Goal: Task Accomplishment & Management: Use online tool/utility

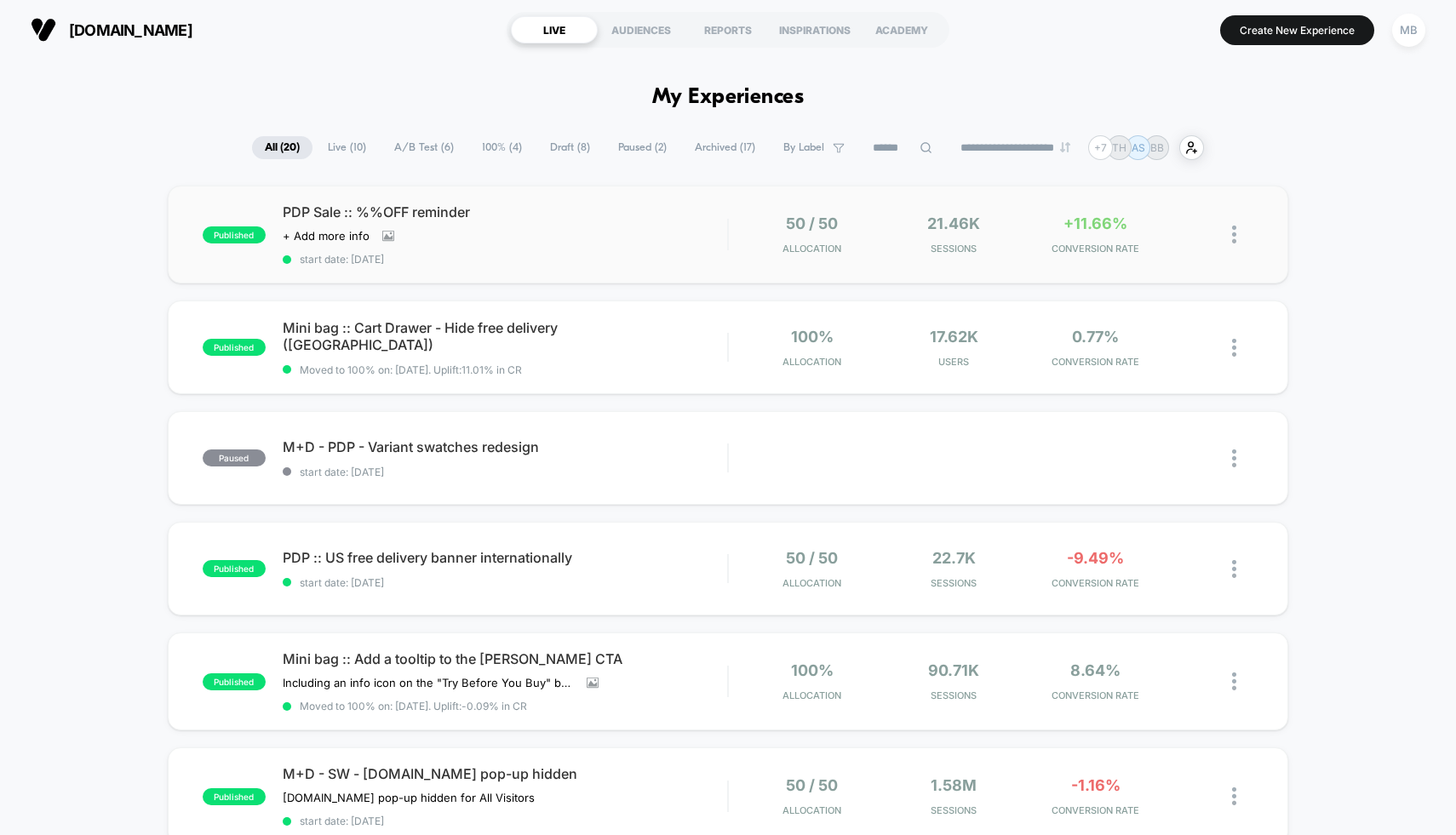
click at [770, 255] on div "published PDP Sale :: %%OFF reminder Click to view images Click to edit experie…" at bounding box center [728, 234] width 1121 height 98
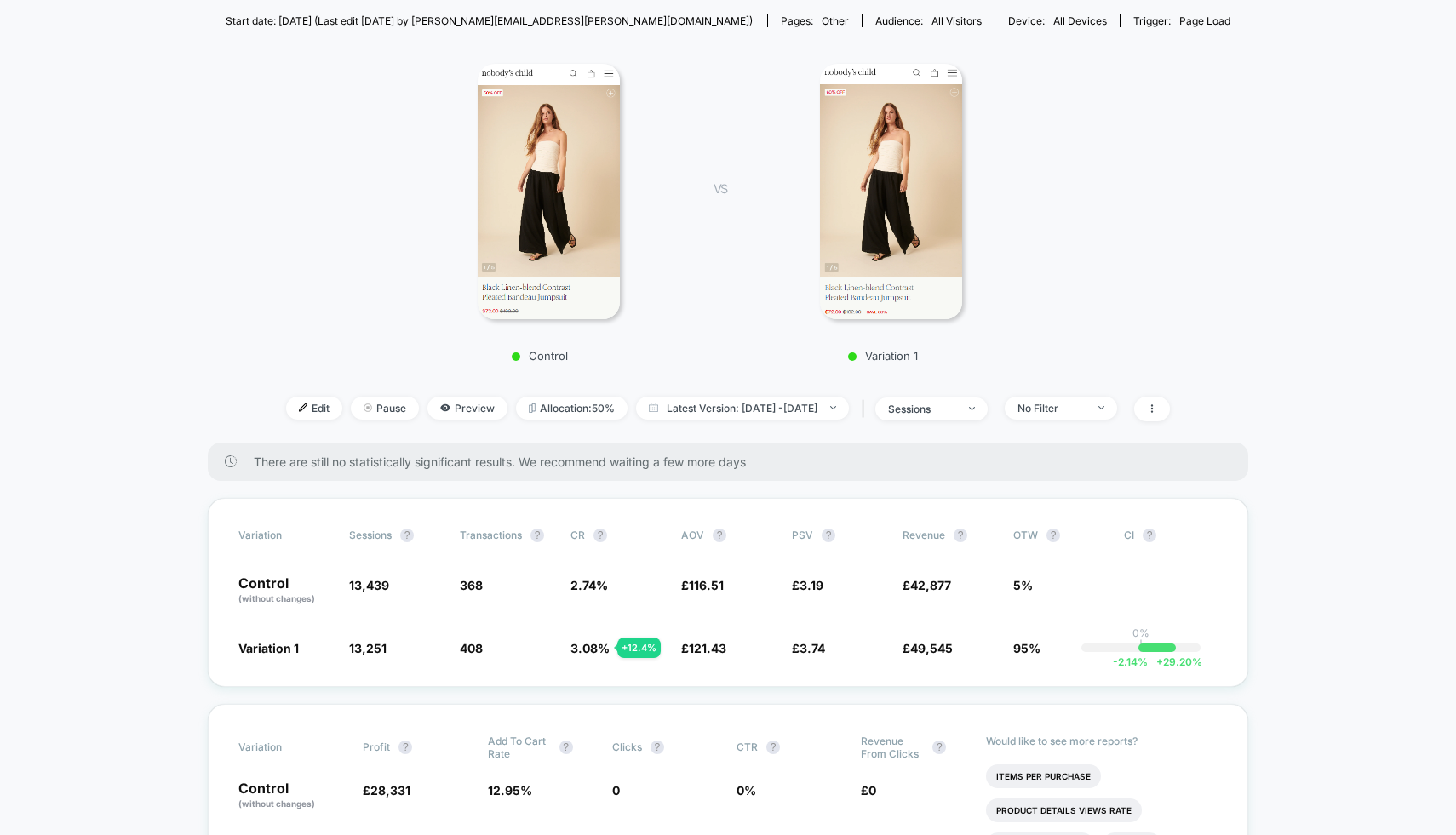
scroll to position [182, 0]
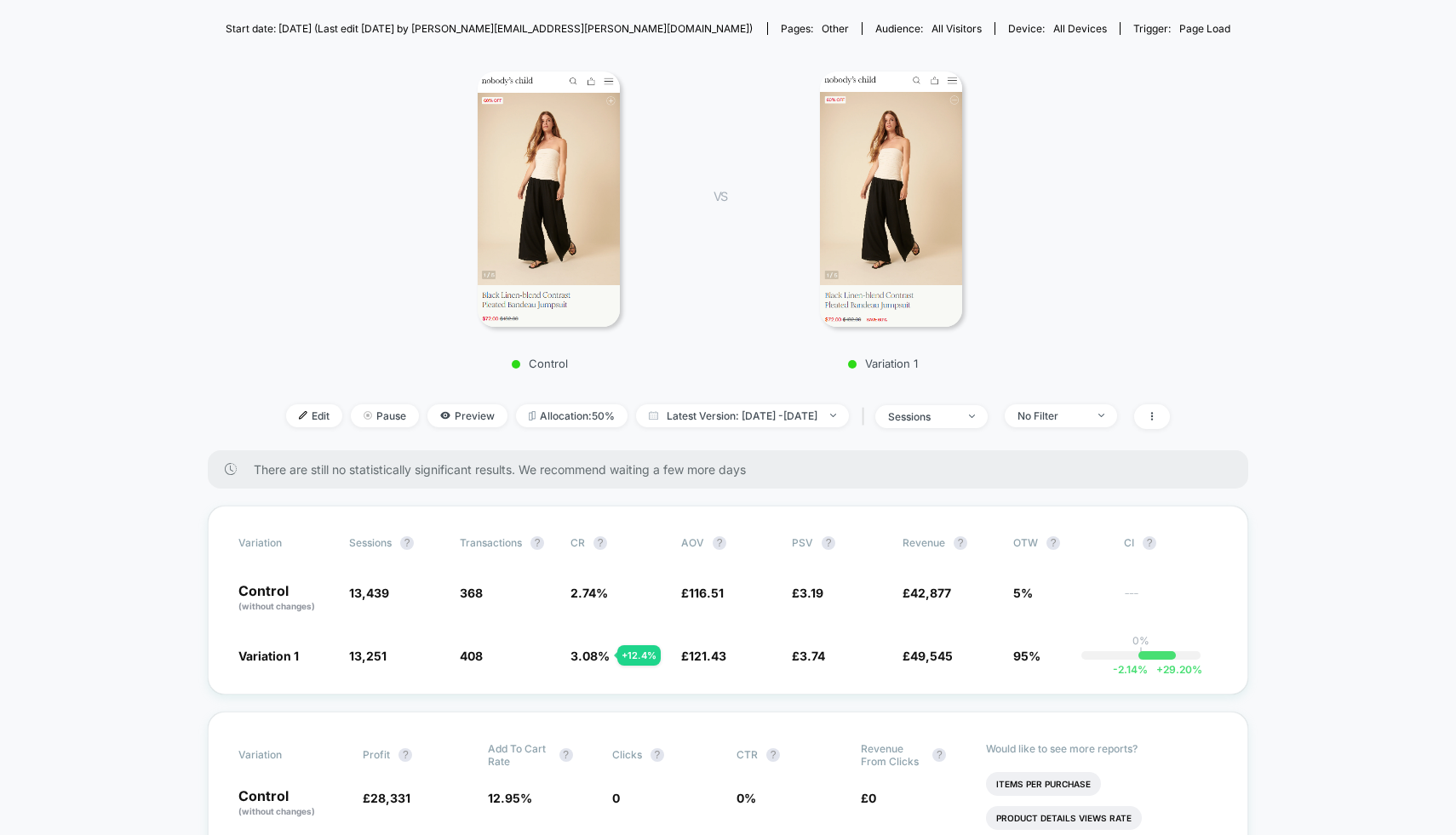
click at [609, 273] on img at bounding box center [549, 199] width 142 height 255
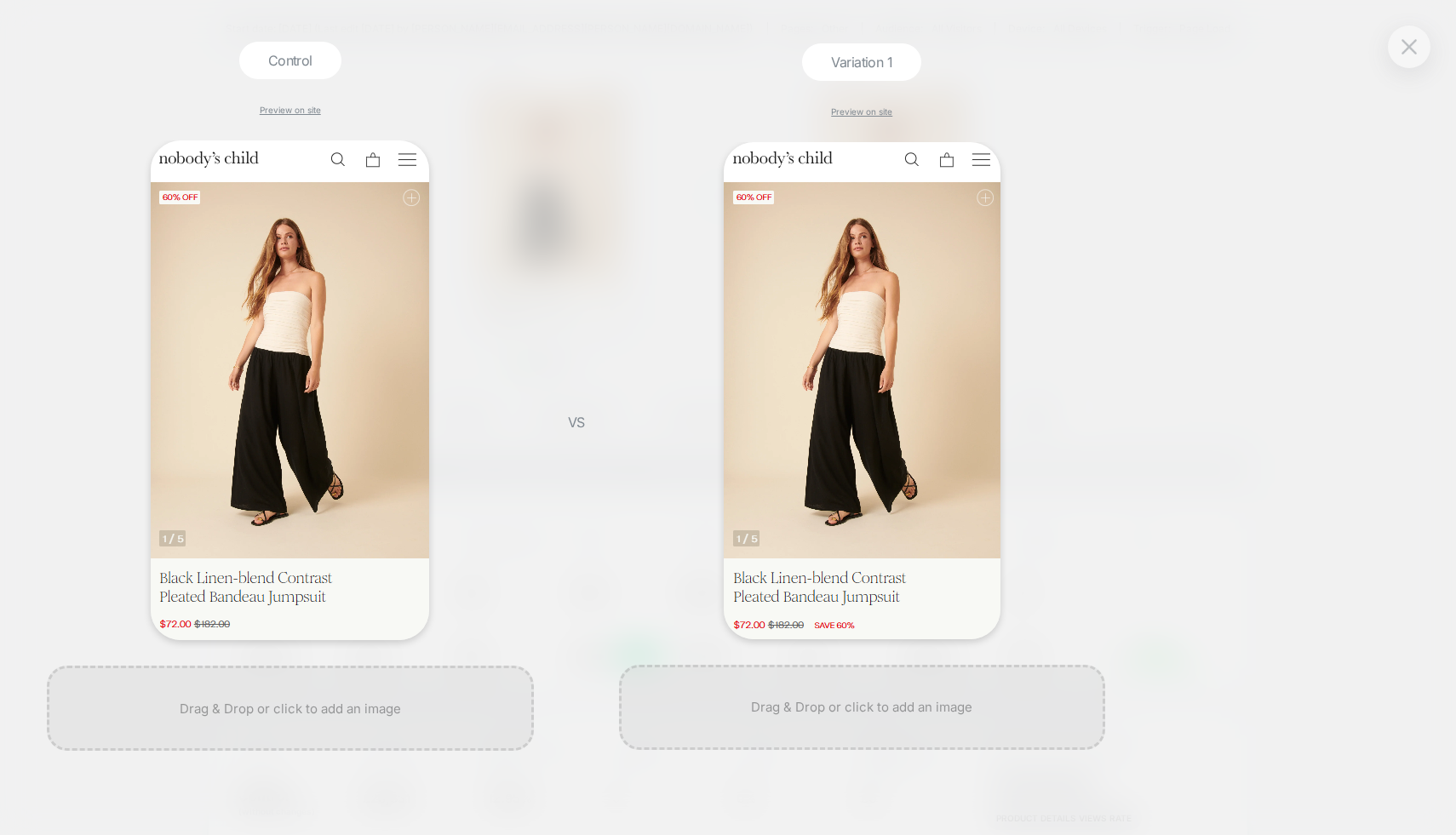
click at [1214, 202] on div "Control Preview on site VS Variation 1 Preview on site" at bounding box center [719, 418] width 1456 height 769
click at [1402, 56] on button at bounding box center [1409, 46] width 25 height 25
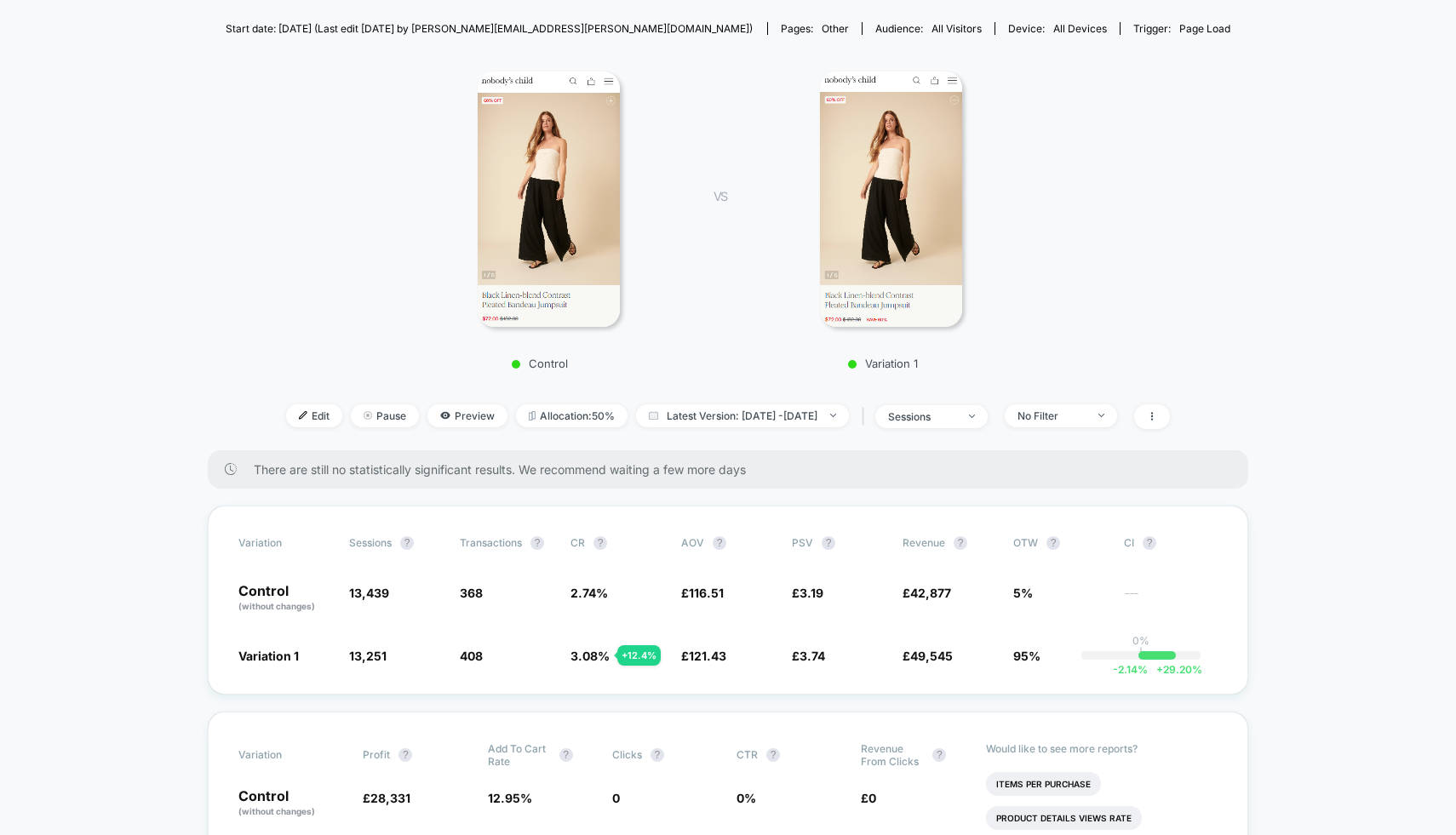
scroll to position [0, 0]
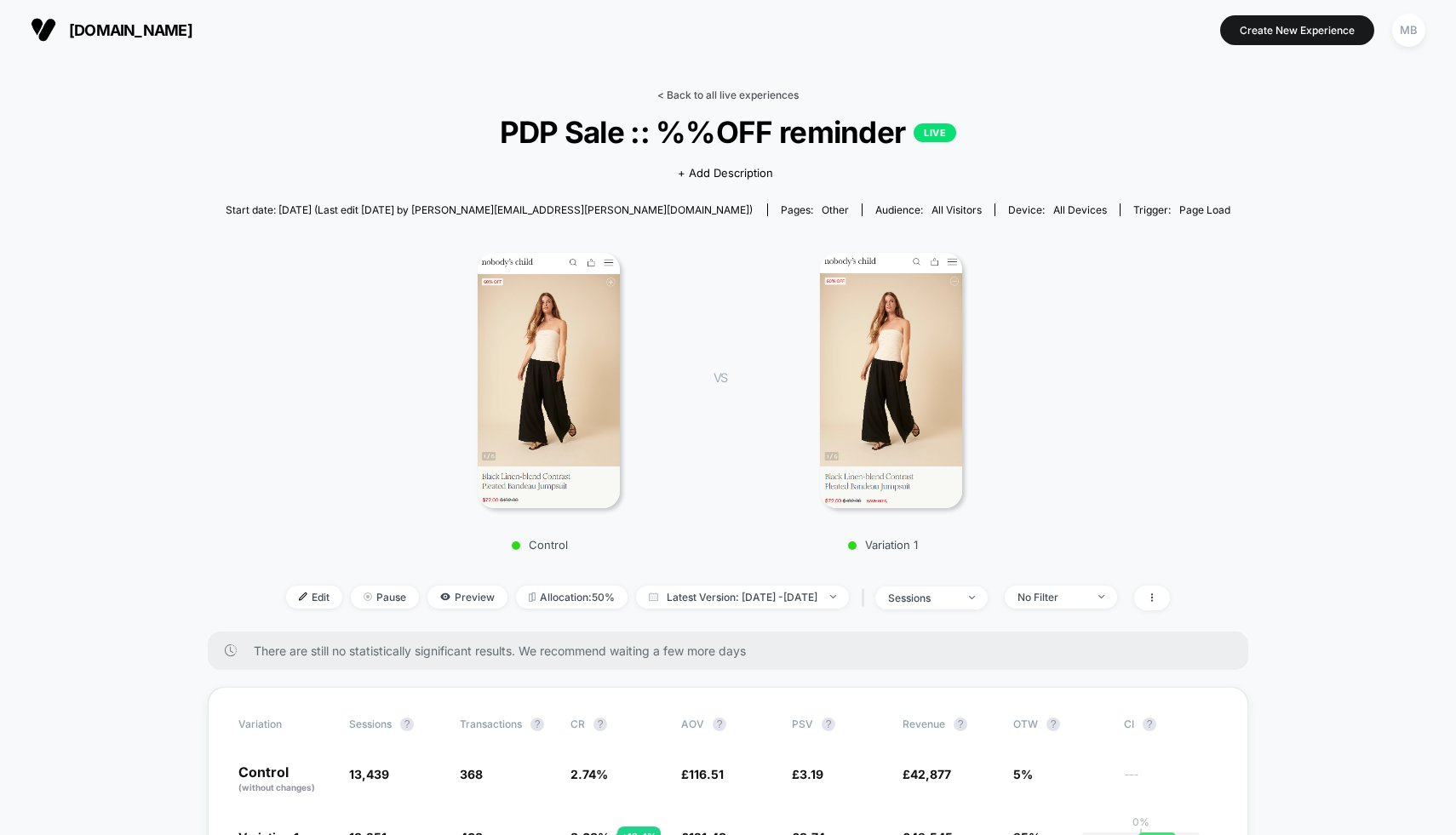
click at [758, 88] on link "< Back to all live experiences" at bounding box center [728, 94] width 142 height 13
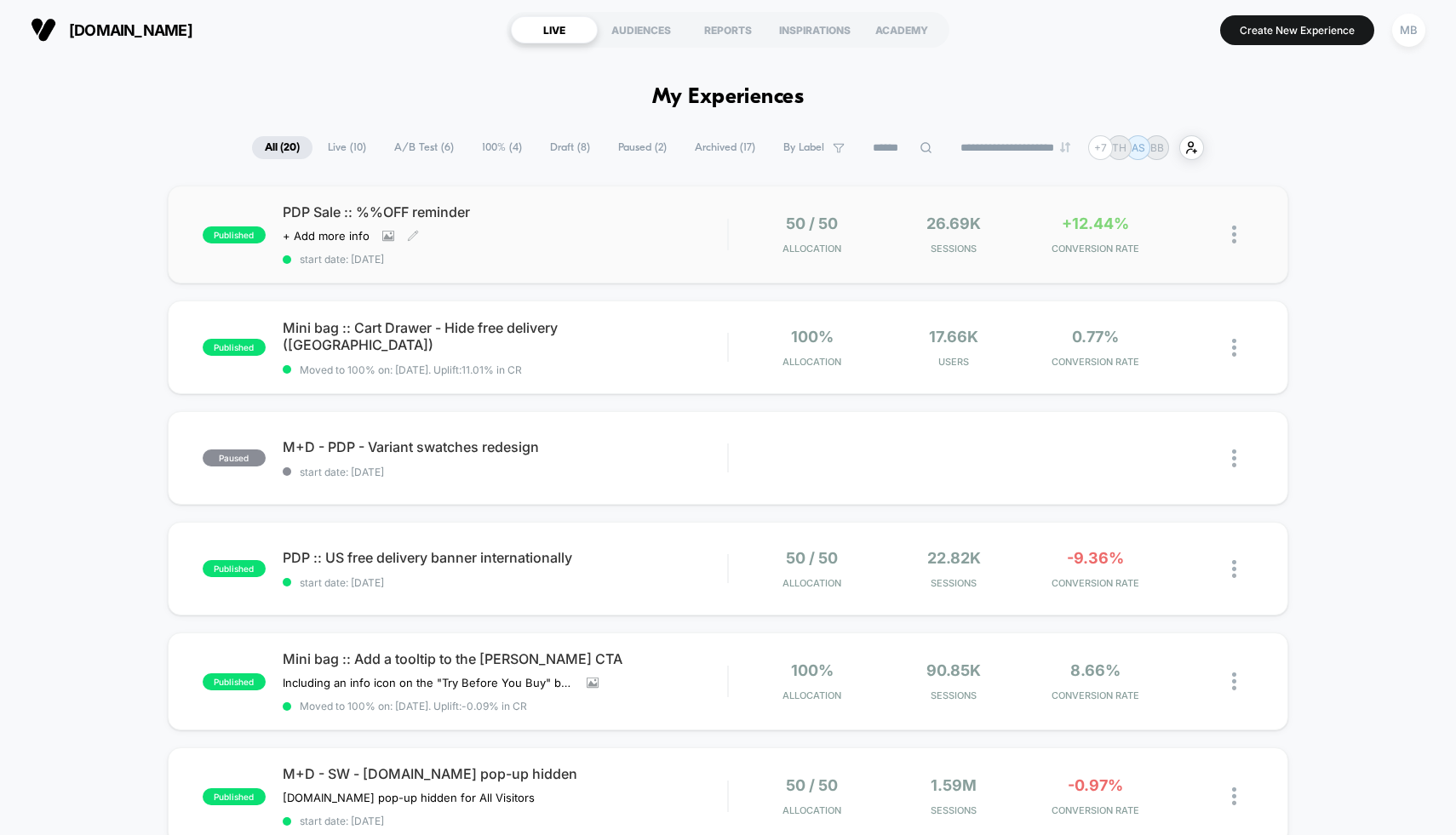
click at [725, 217] on span "PDP Sale :: %%OFF reminder" at bounding box center [506, 211] width 446 height 17
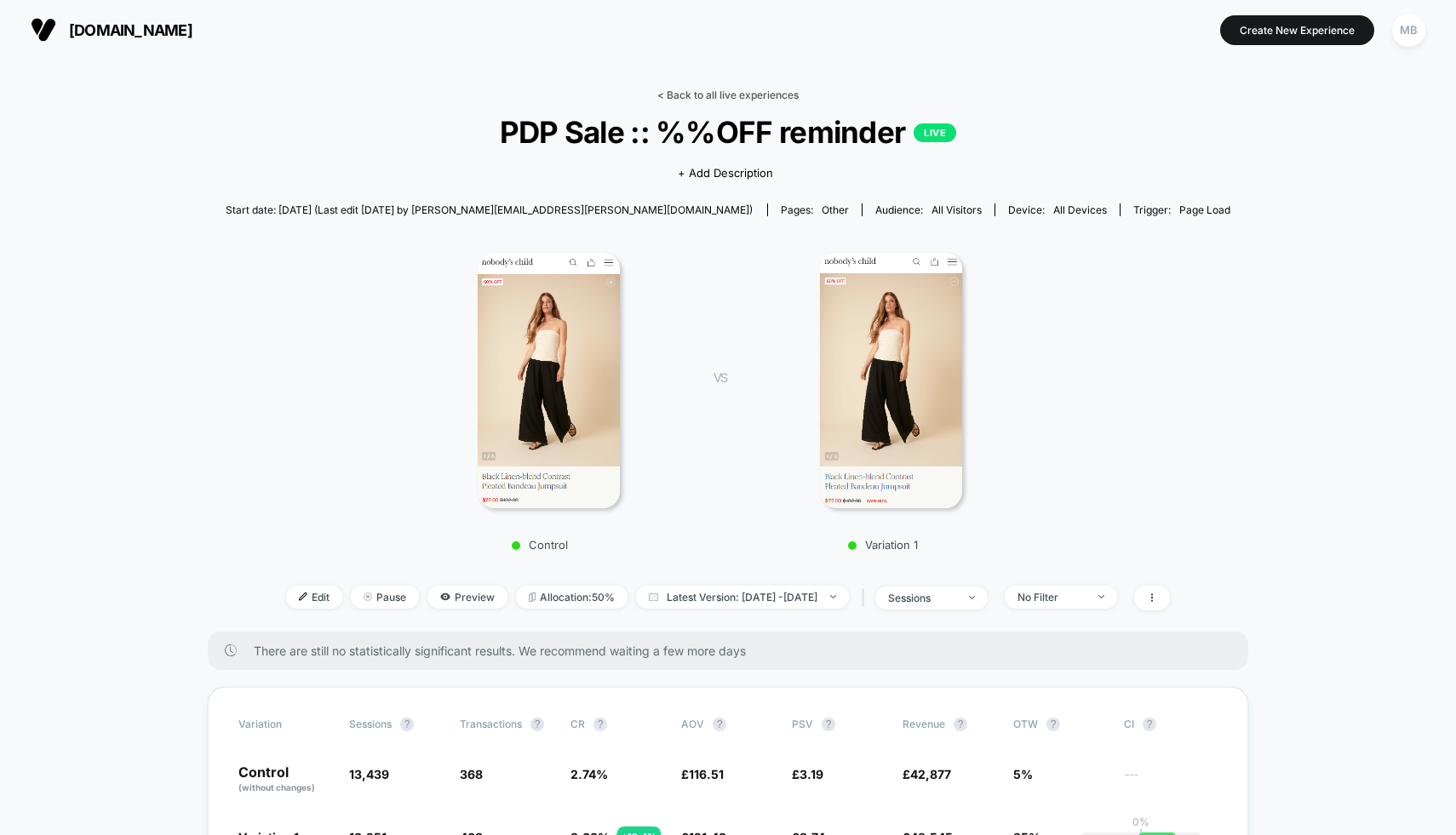
click at [757, 93] on link "< Back to all live experiences" at bounding box center [728, 94] width 142 height 13
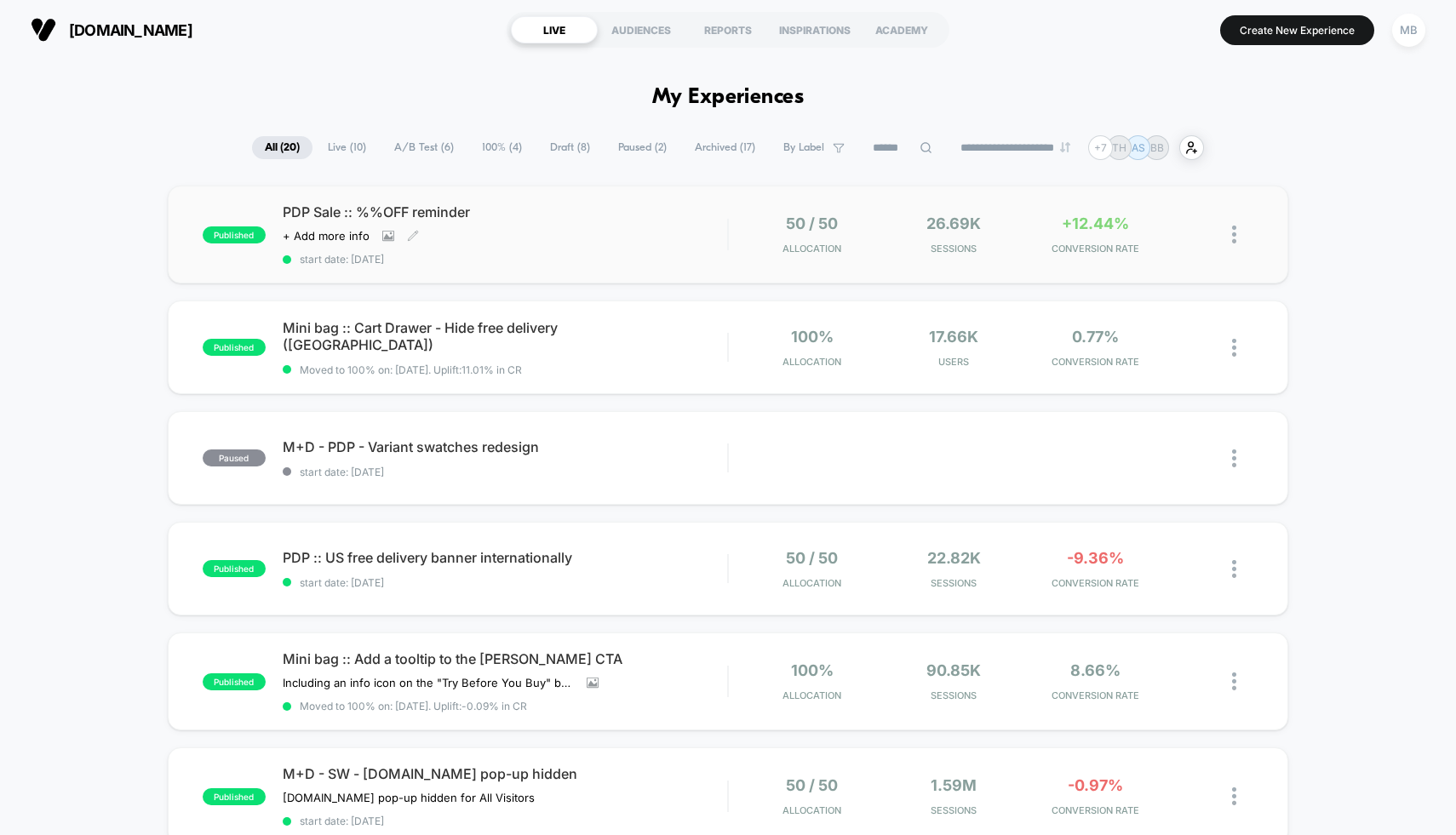
click at [724, 239] on div "PDP Sale :: %%OFF reminder Click to view images Click to edit experience detail…" at bounding box center [506, 234] width 446 height 62
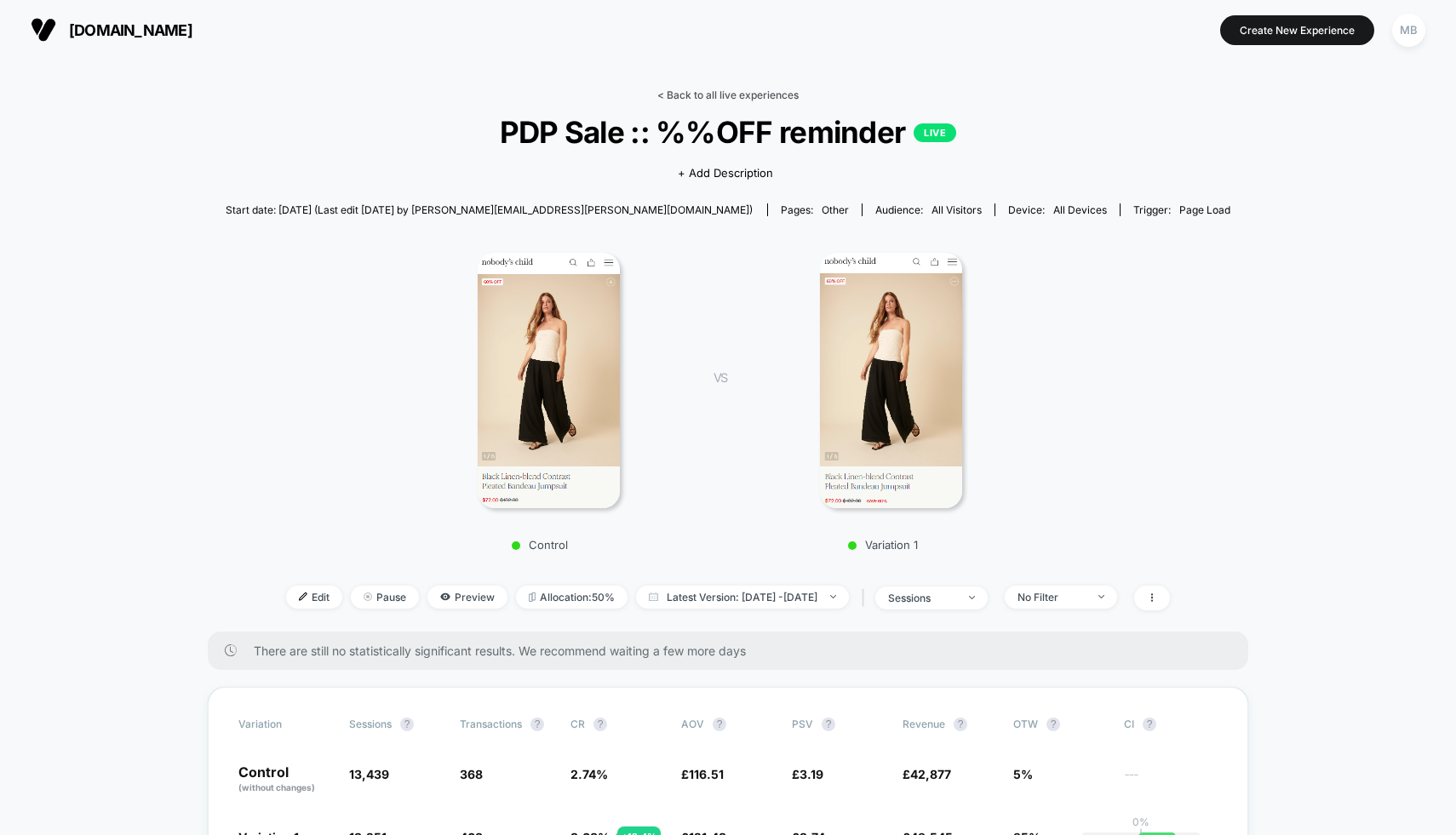
click at [717, 98] on link "< Back to all live experiences" at bounding box center [728, 94] width 142 height 13
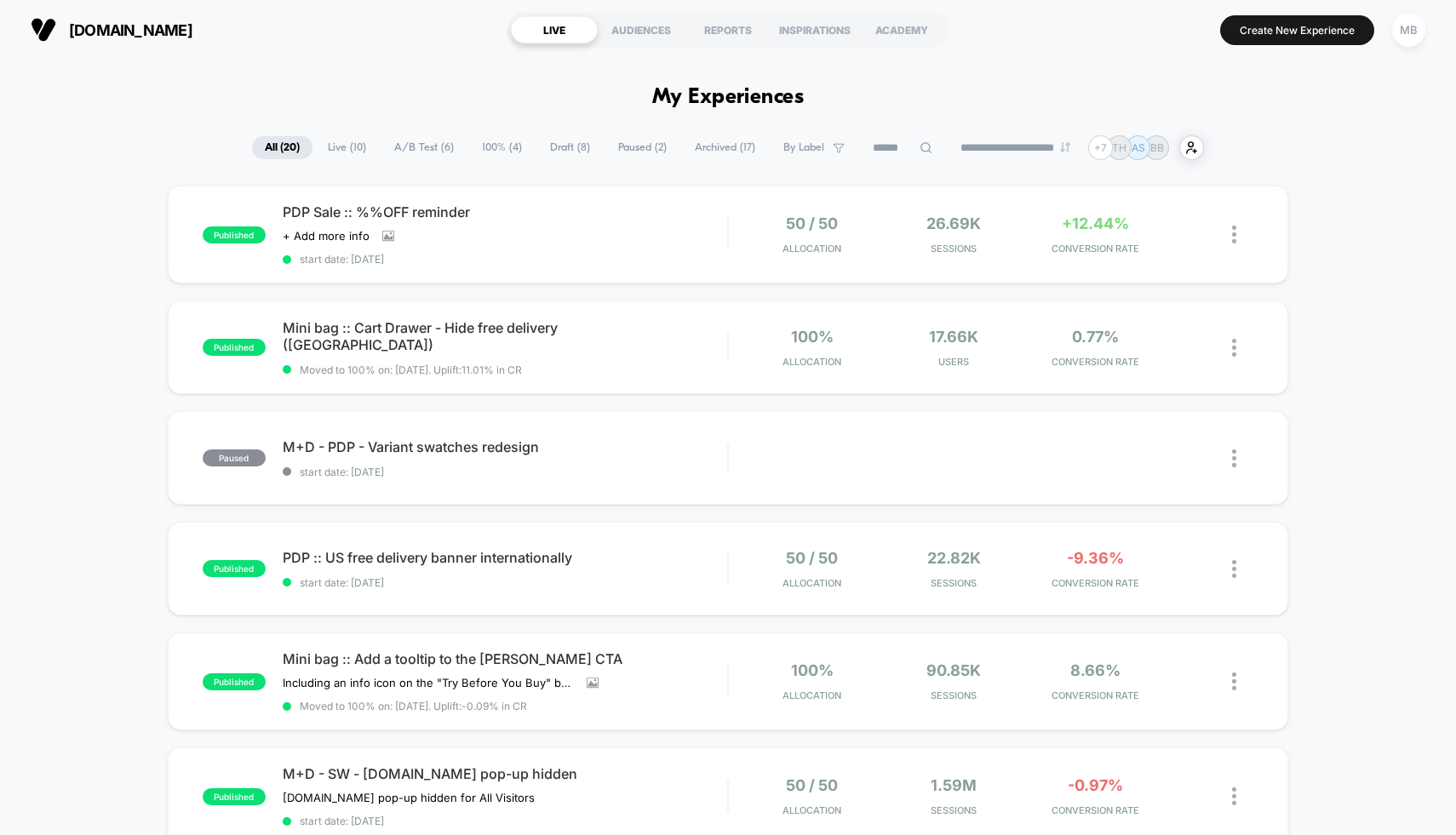
click at [558, 148] on span "Draft ( 8 )" at bounding box center [570, 148] width 66 height 23
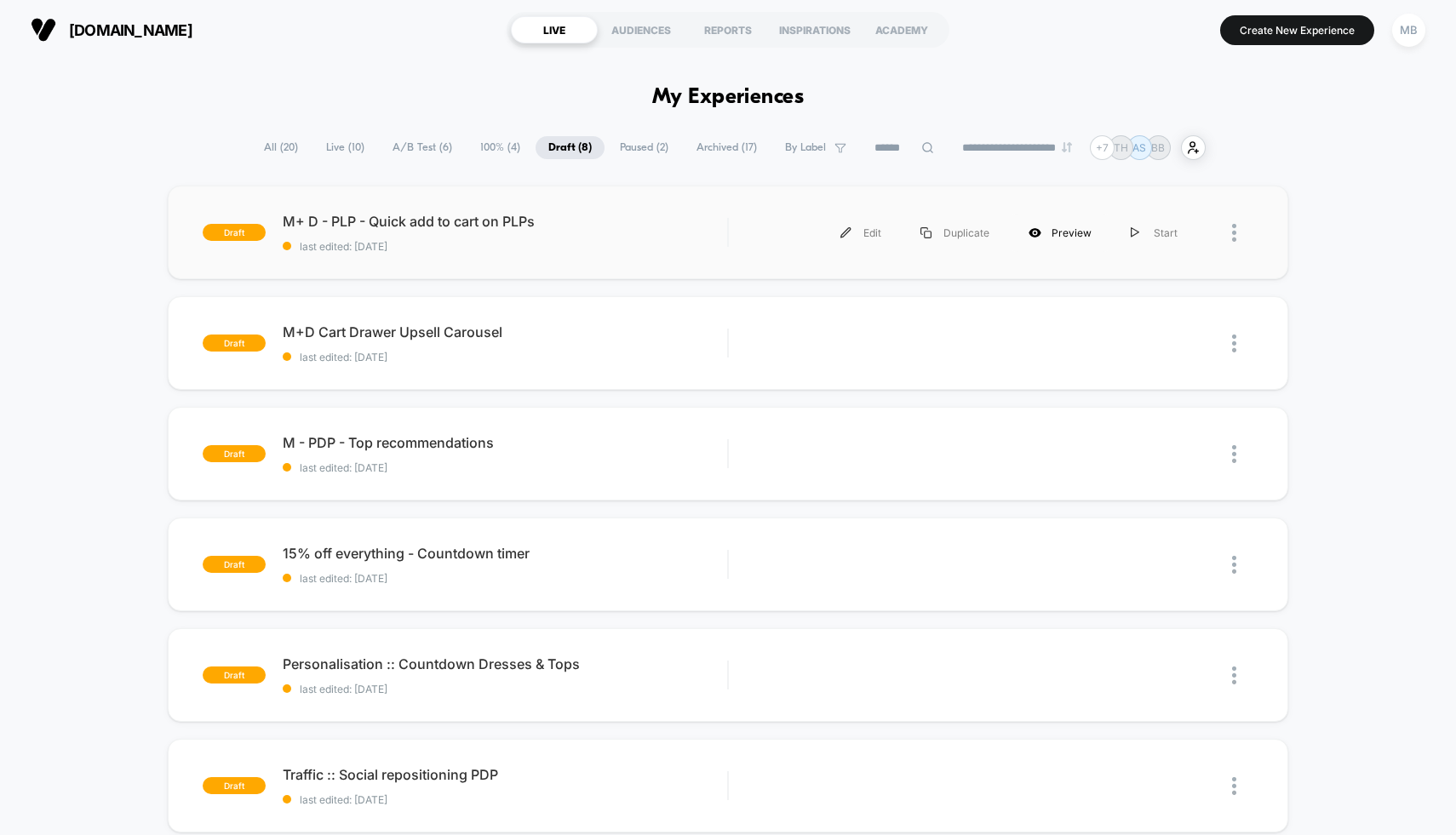
click at [1066, 237] on div "Preview" at bounding box center [1060, 233] width 102 height 38
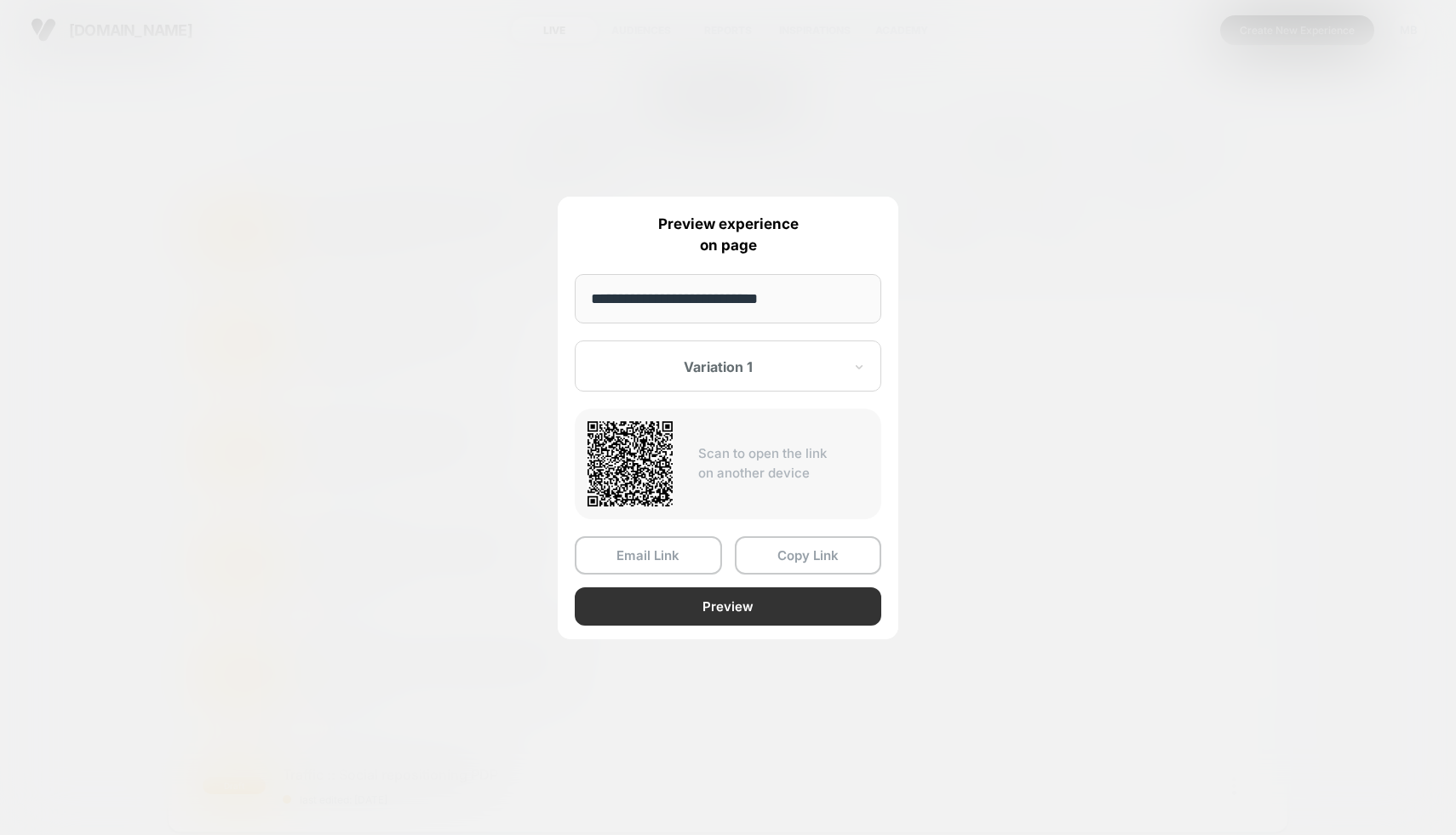
click at [756, 603] on button "Preview" at bounding box center [728, 606] width 307 height 38
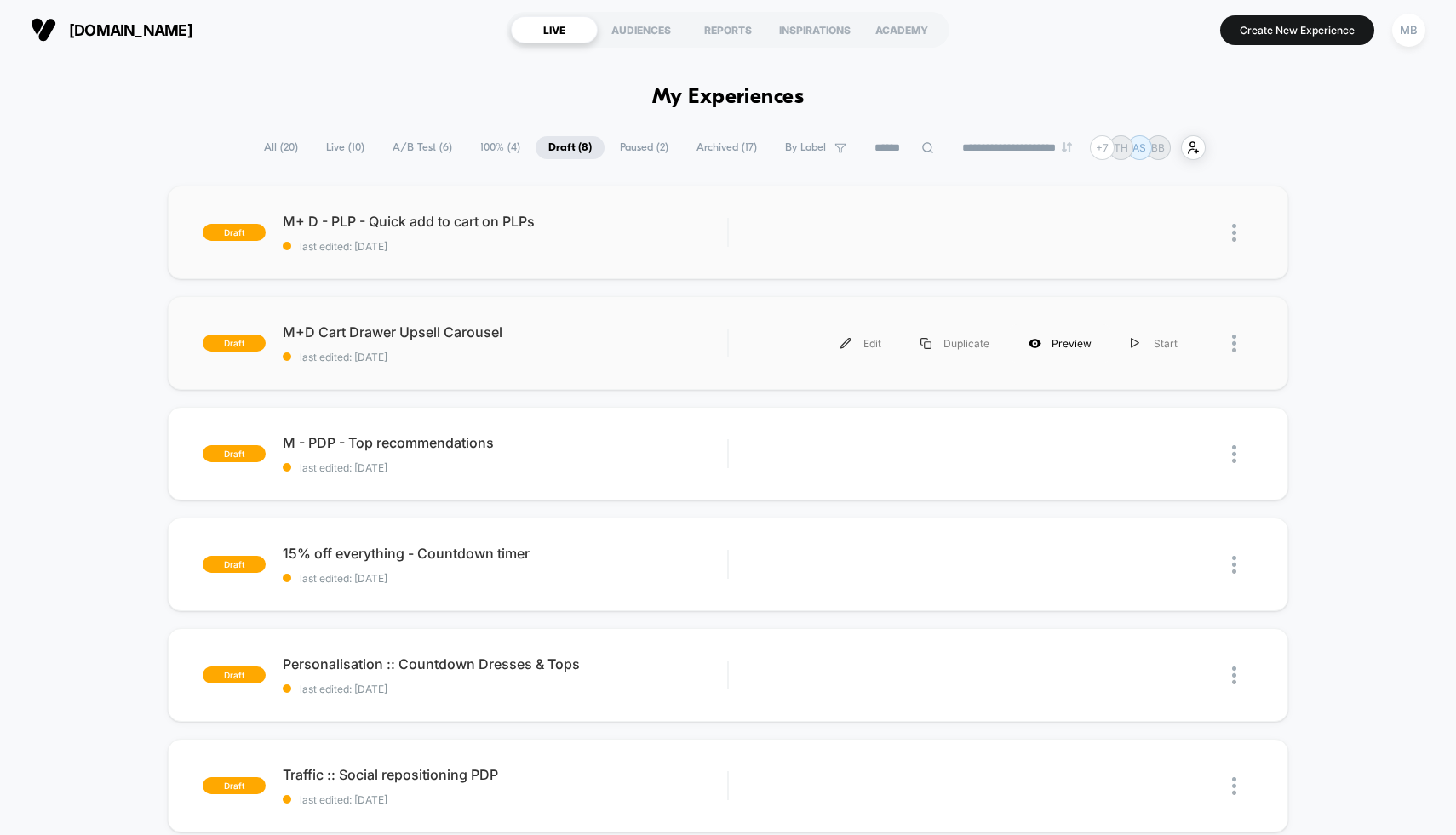
click at [1072, 342] on div "Preview" at bounding box center [1060, 343] width 102 height 38
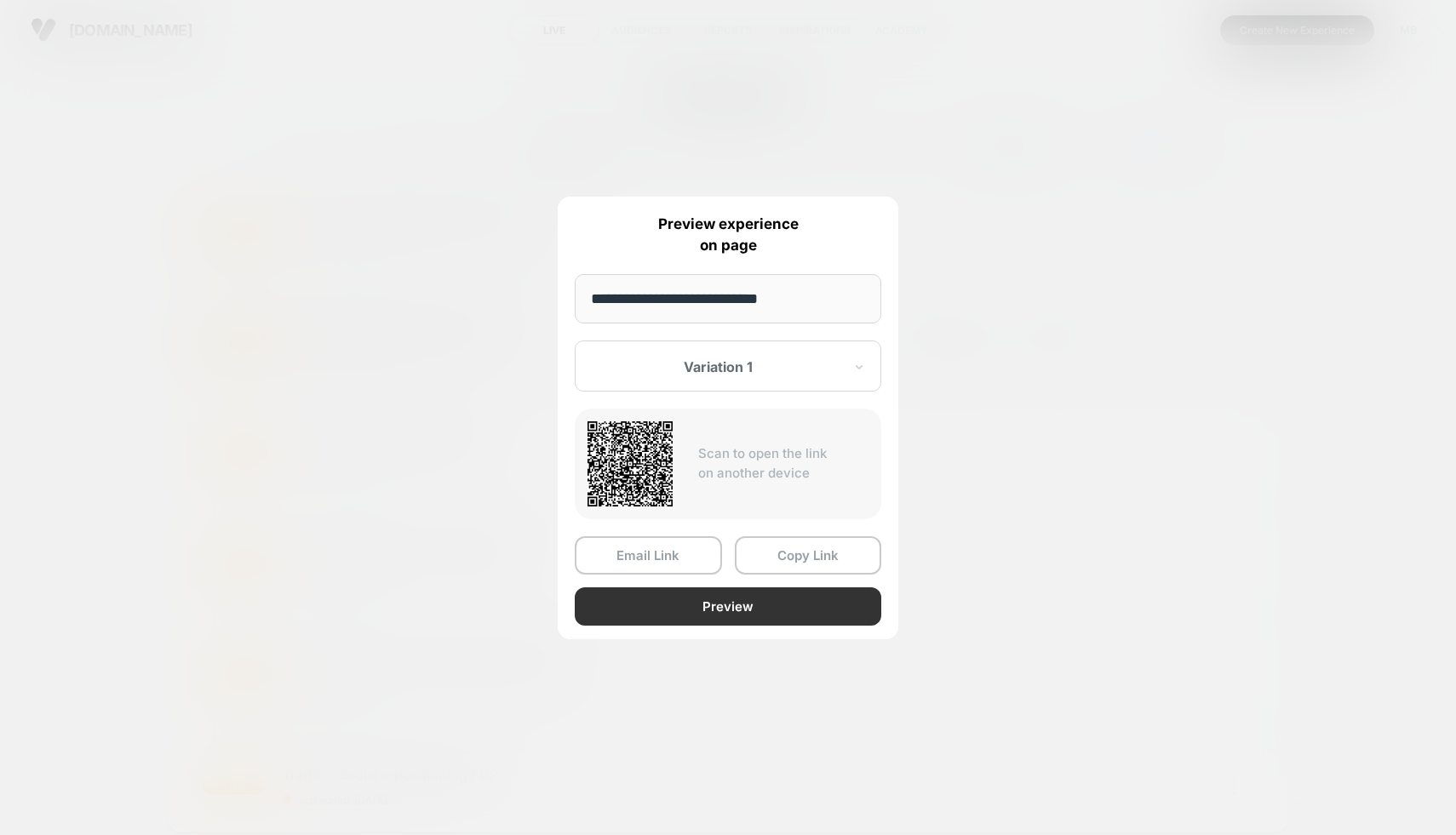
click at [662, 607] on button "Preview" at bounding box center [728, 606] width 307 height 38
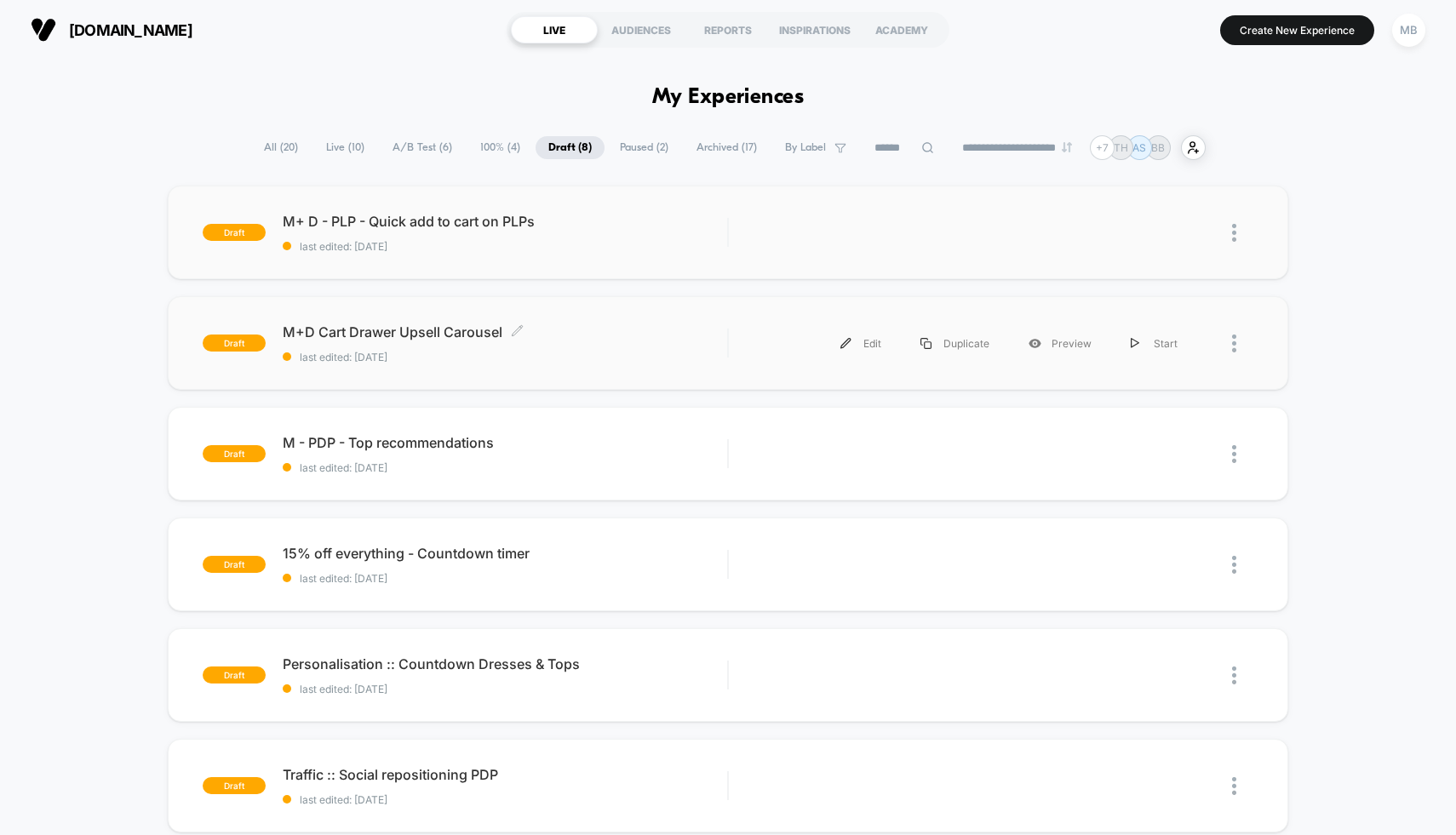
click at [628, 327] on span "M+D Cart Drawer Upsell Carousel Click to edit experience details" at bounding box center [506, 331] width 446 height 17
